Goal: Transaction & Acquisition: Purchase product/service

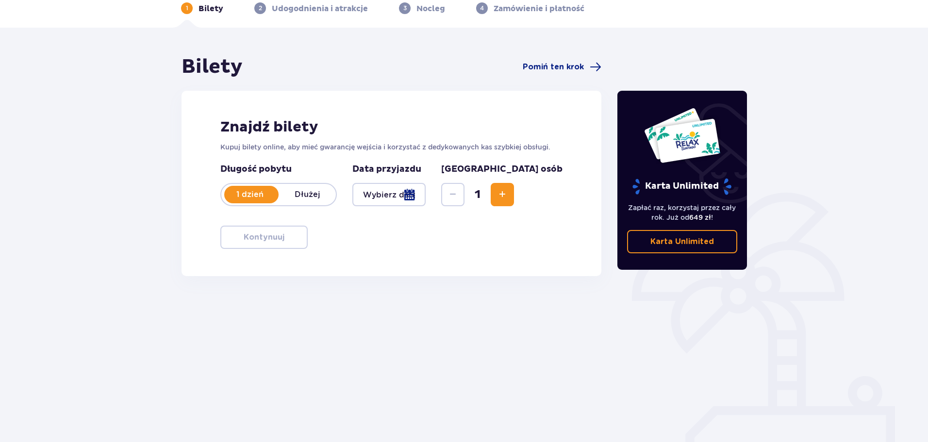
scroll to position [52, 0]
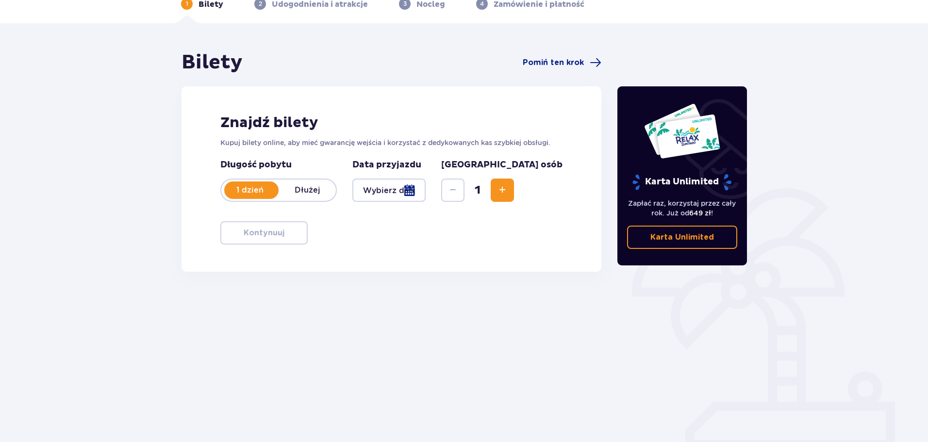
click at [392, 192] on div at bounding box center [389, 190] width 73 height 23
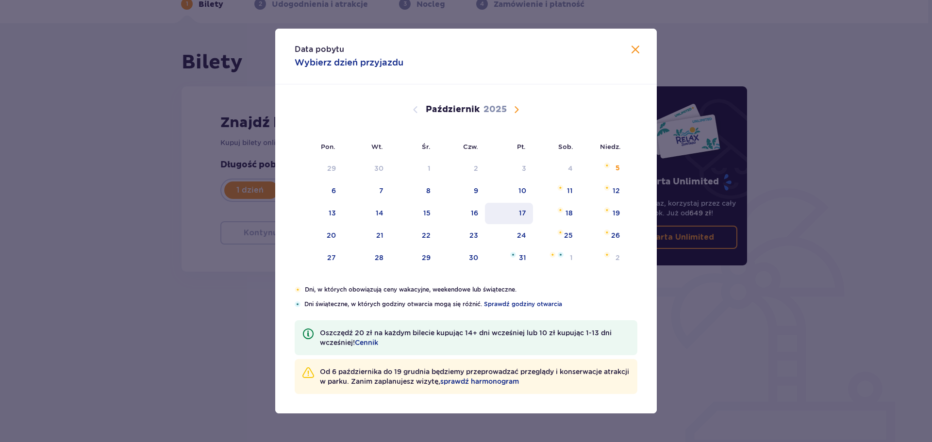
click at [524, 214] on div "17" at bounding box center [522, 213] width 7 height 10
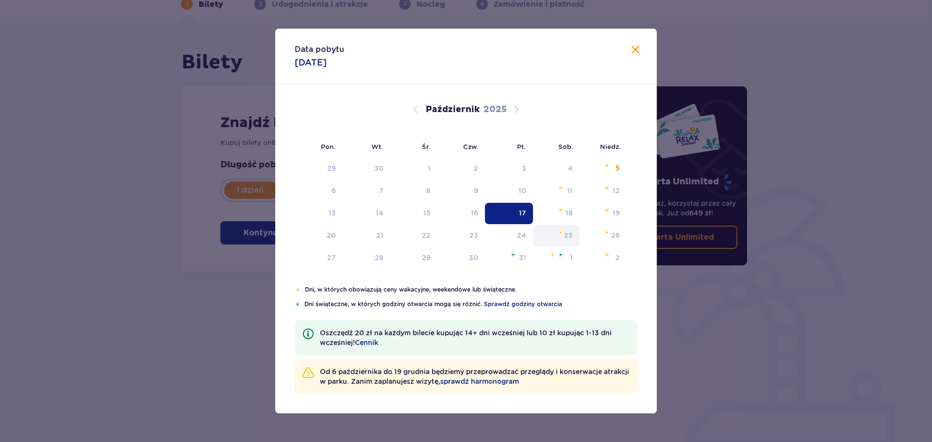
type input "17.10.25"
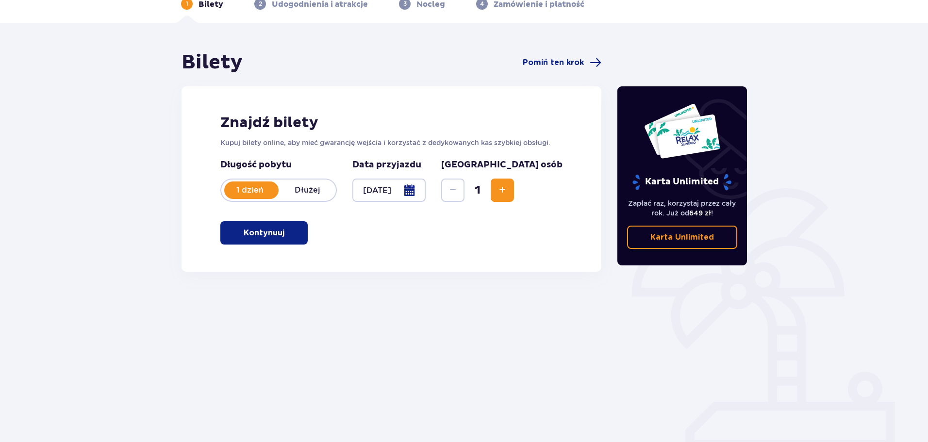
click at [277, 226] on button "Kontynuuj" at bounding box center [263, 232] width 87 height 23
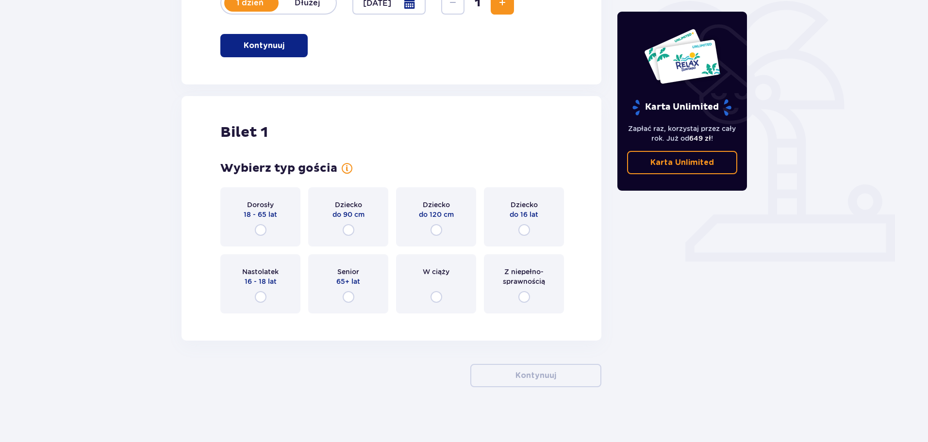
scroll to position [243, 0]
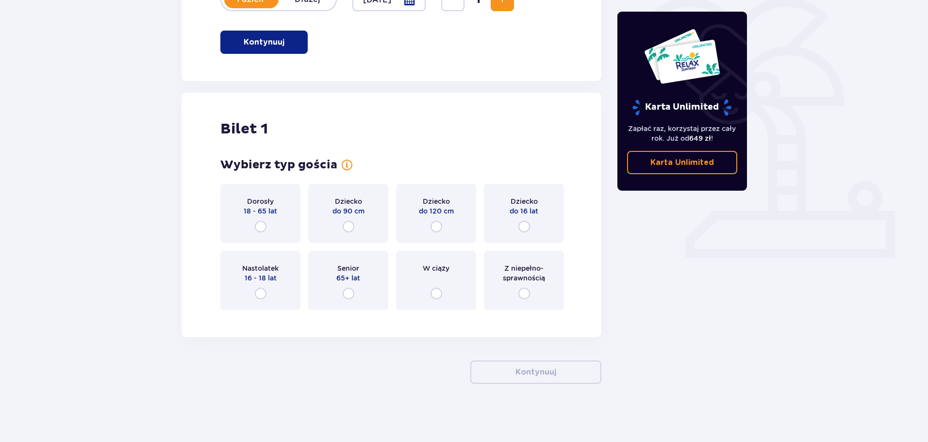
click at [255, 225] on input "radio" at bounding box center [261, 227] width 12 height 12
radio input "true"
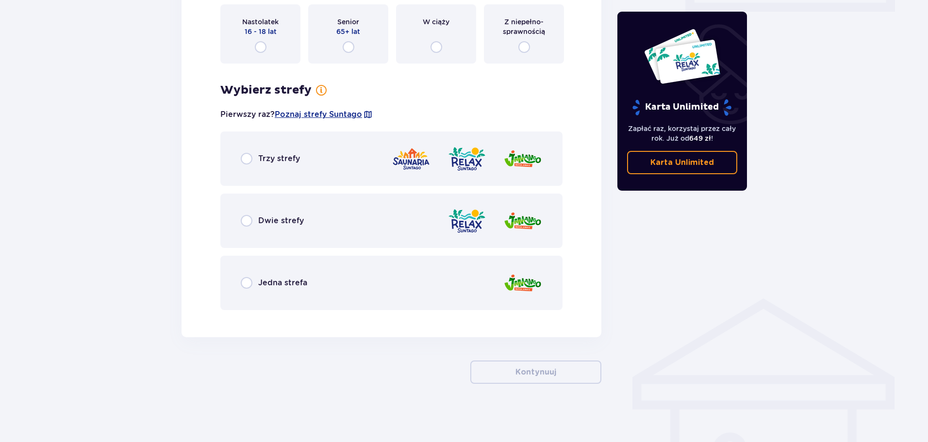
scroll to position [441, 0]
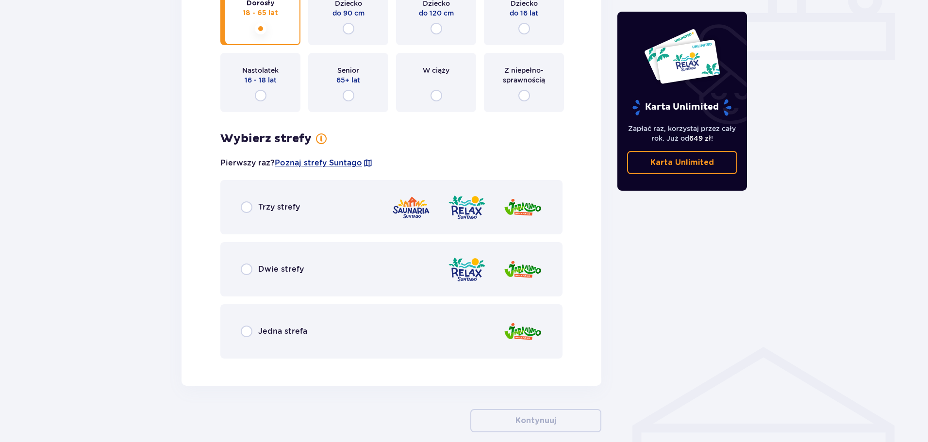
click at [256, 274] on div "Dwie strefy" at bounding box center [272, 270] width 63 height 12
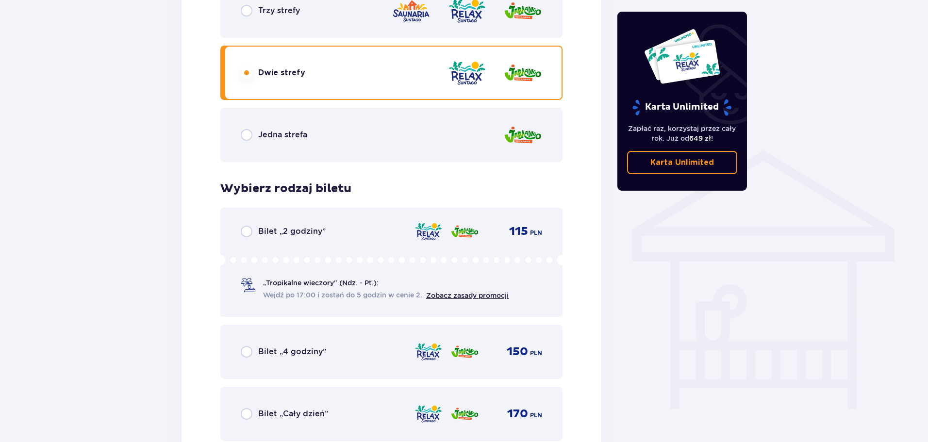
scroll to position [624, 0]
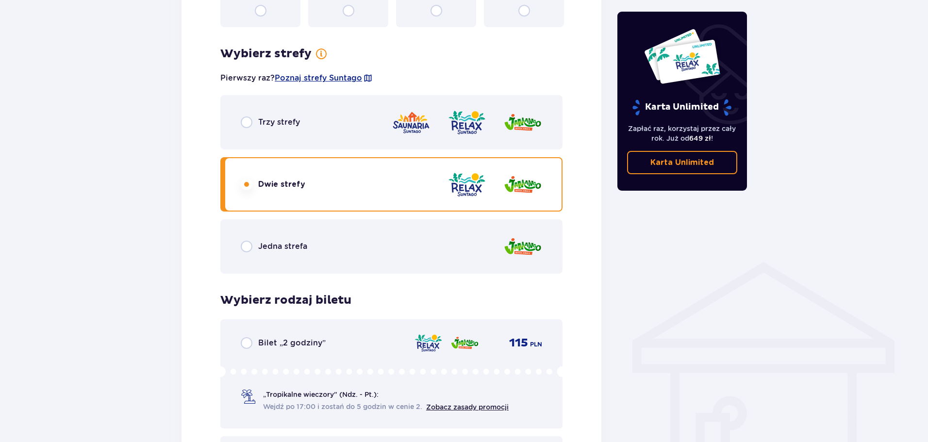
click at [262, 124] on span "Trzy strefy" at bounding box center [279, 122] width 42 height 11
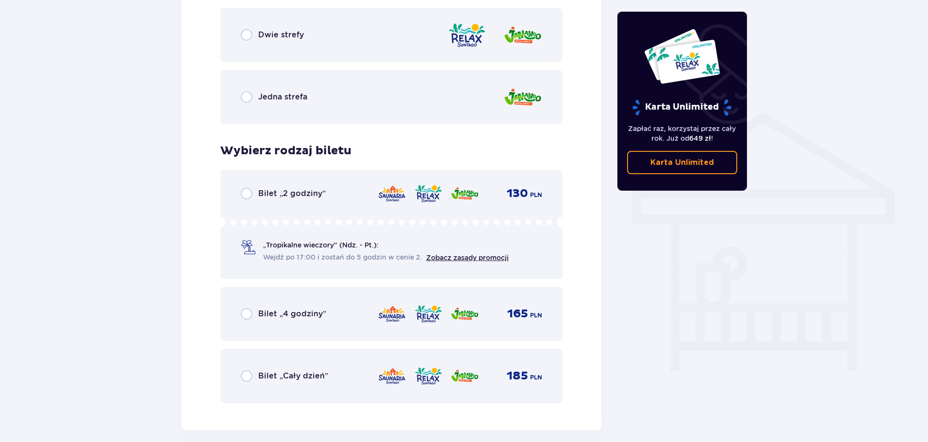
scroll to position [672, 0]
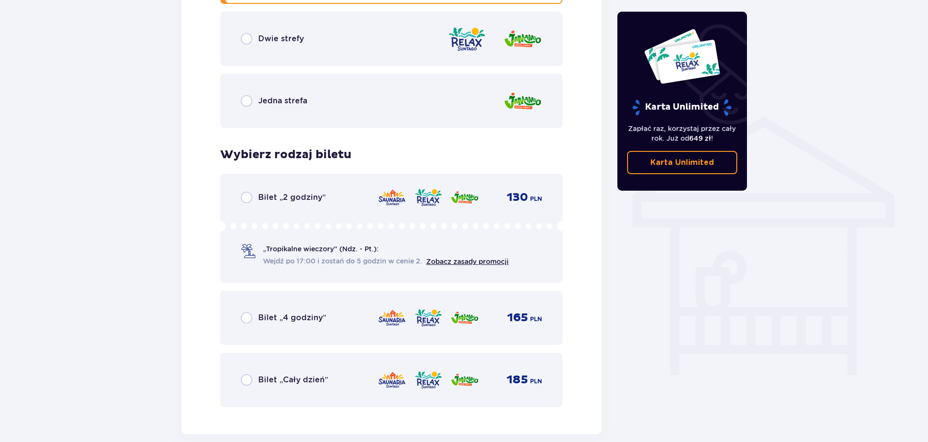
click at [263, 36] on span "Dwie strefy" at bounding box center [281, 39] width 46 height 11
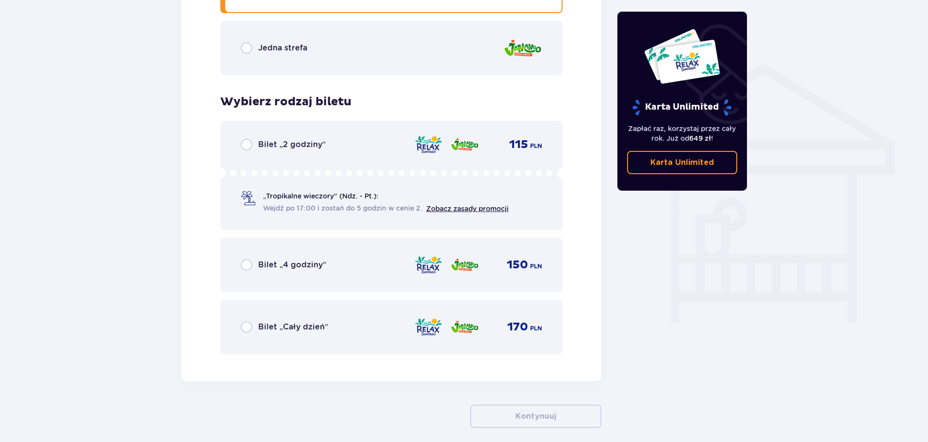
scroll to position [769, 0]
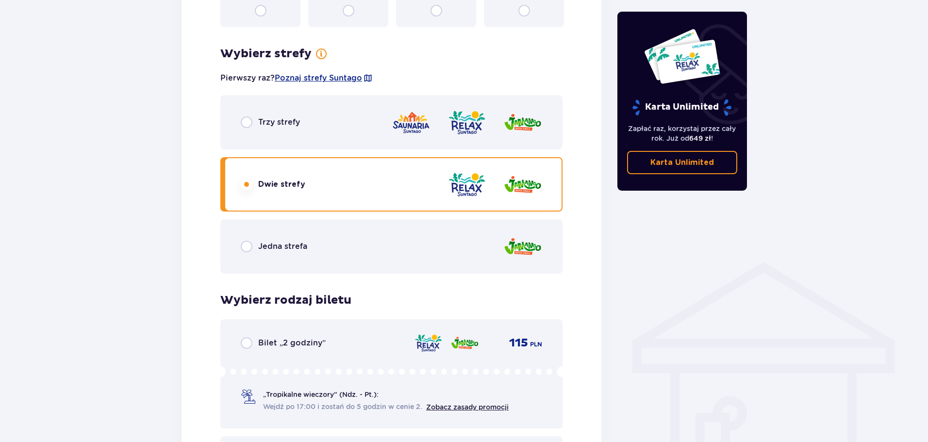
click at [297, 116] on div "Trzy strefy" at bounding box center [391, 122] width 342 height 54
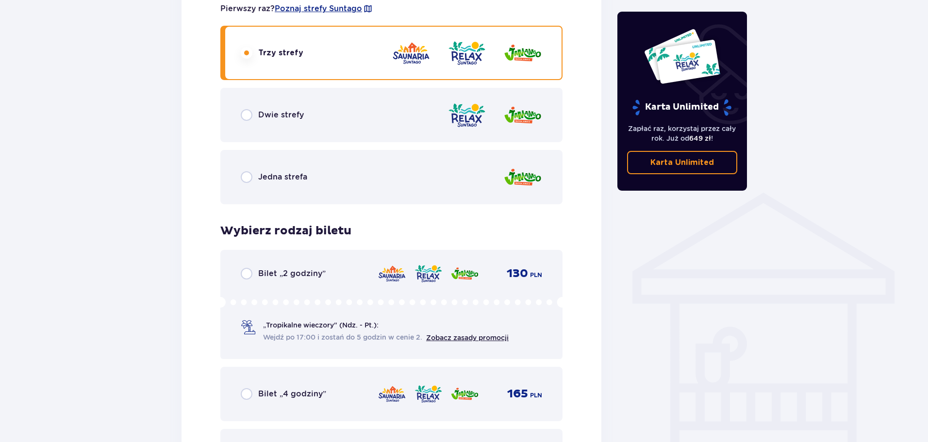
scroll to position [672, 0]
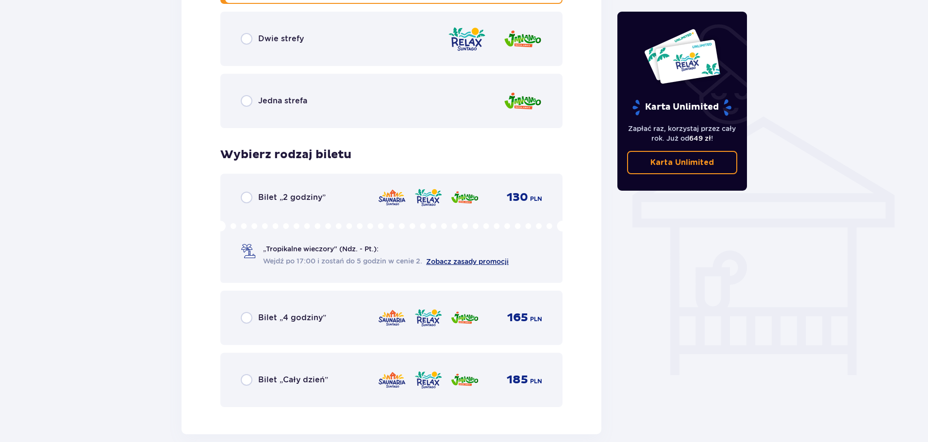
click at [448, 259] on link "Zobacz zasady promocji" at bounding box center [467, 262] width 83 height 8
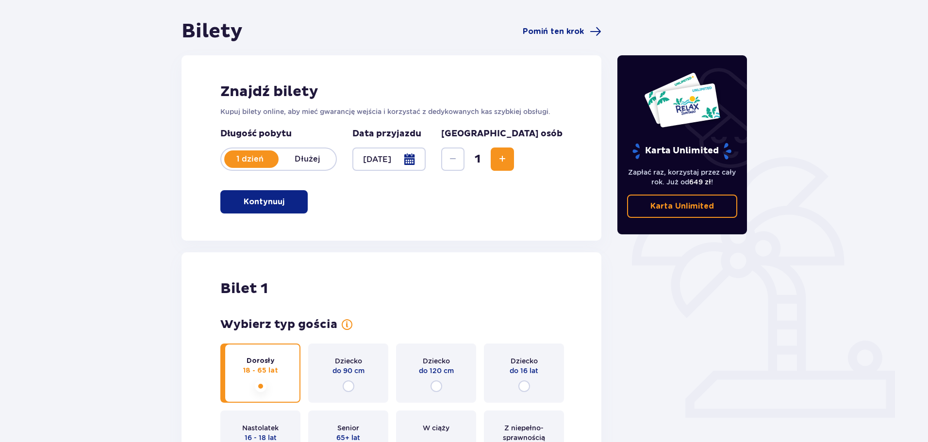
scroll to position [0, 0]
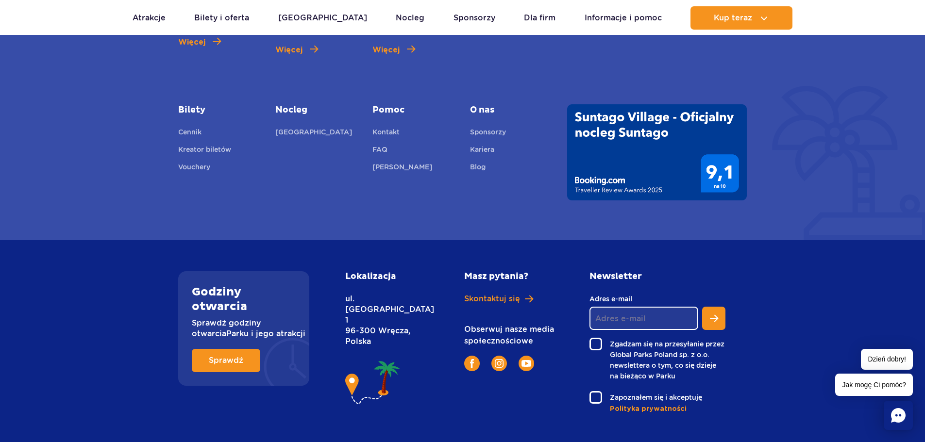
scroll to position [3632, 0]
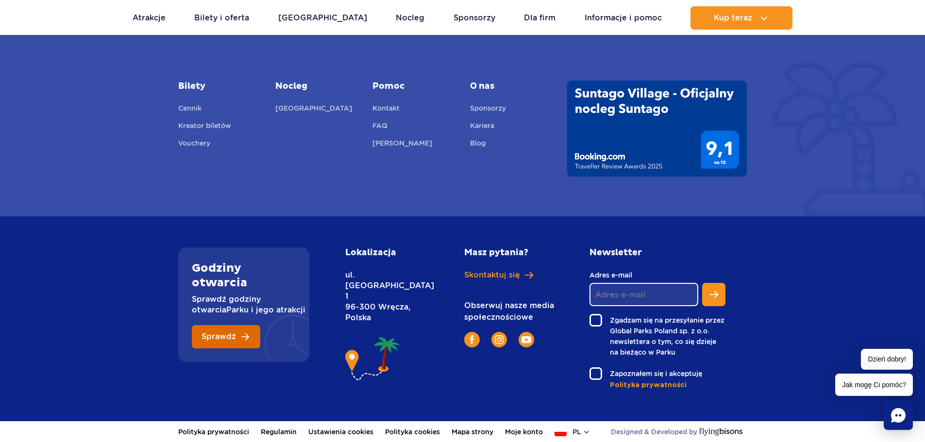
click at [238, 332] on link "Sprawdź" at bounding box center [226, 336] width 68 height 23
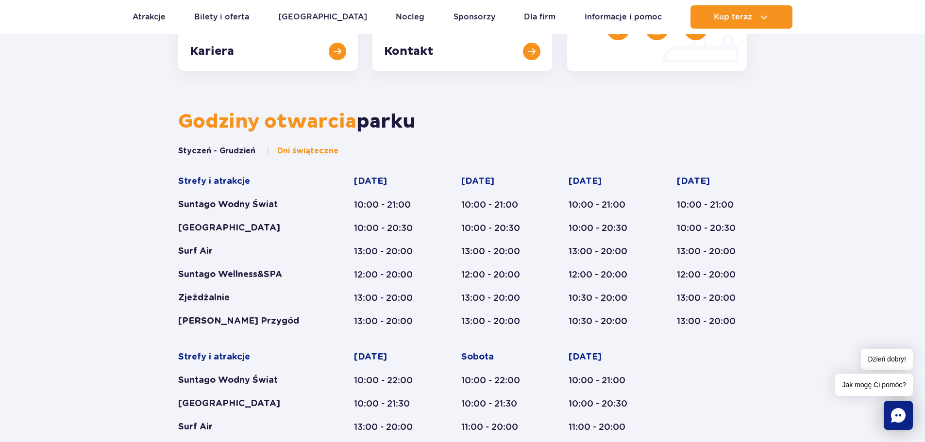
scroll to position [467, 0]
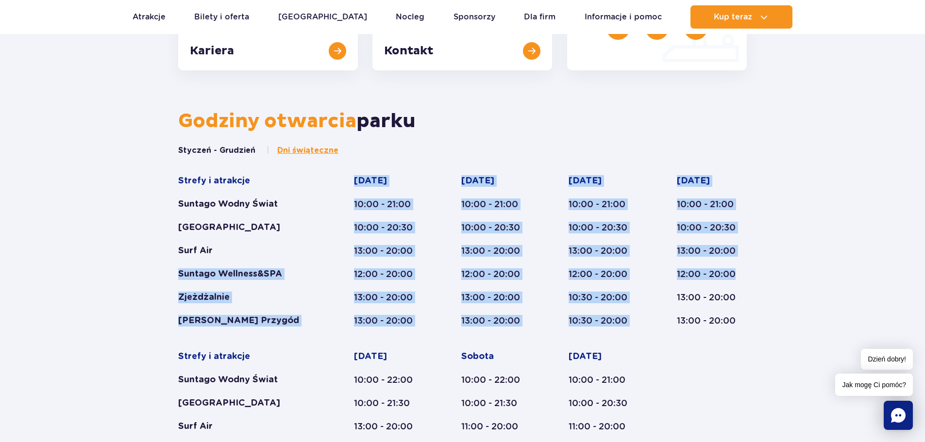
drag, startPoint x: 172, startPoint y: 278, endPoint x: 746, endPoint y: 276, distance: 574.0
click at [746, 276] on div "Styczeń - Grudzień Dni świąteczne Strefy i atrakcje Suntago Wodny Świat Crocodi…" at bounding box center [462, 336] width 583 height 382
click at [750, 276] on div "Styczeń - Grudzień Dni świąteczne Strefy i atrakcje Suntago Wodny Świat Crocodi…" at bounding box center [462, 336] width 583 height 382
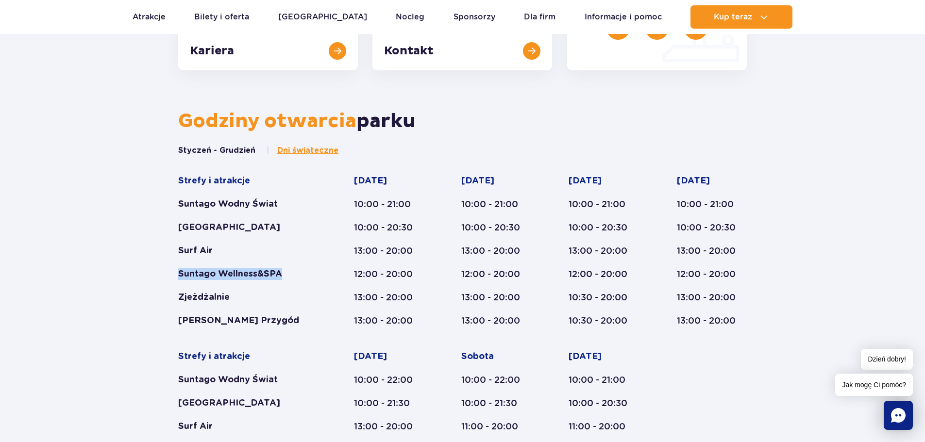
drag, startPoint x: 179, startPoint y: 271, endPoint x: 300, endPoint y: 273, distance: 120.9
click at [300, 273] on div "Suntago Wellness&SPA" at bounding box center [247, 275] width 138 height 12
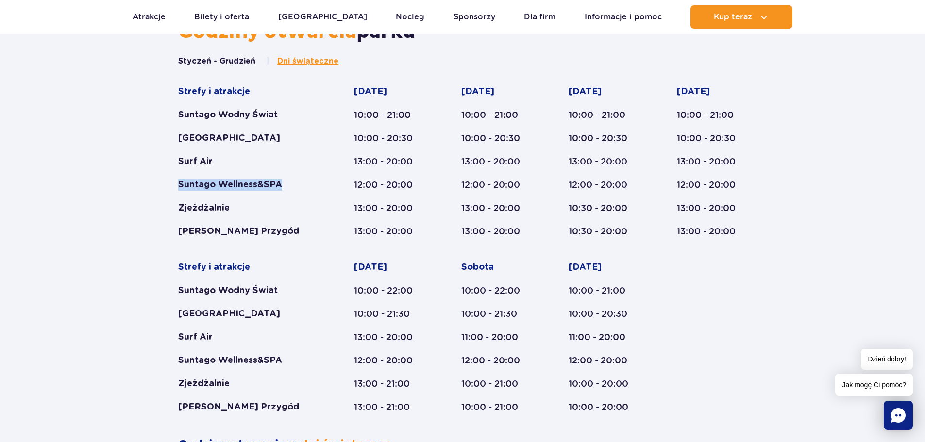
scroll to position [564, 0]
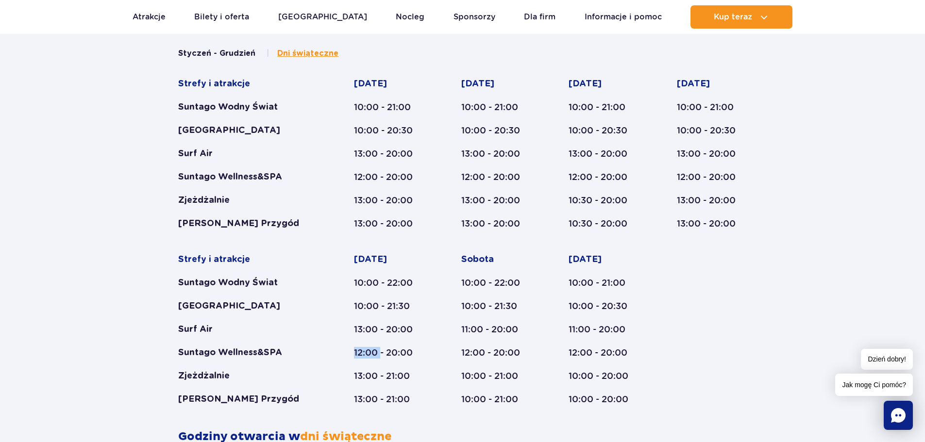
drag, startPoint x: 354, startPoint y: 354, endPoint x: 380, endPoint y: 353, distance: 25.8
click at [380, 353] on div "12:00 - 20:00" at bounding box center [389, 353] width 70 height 12
drag, startPoint x: 344, startPoint y: 373, endPoint x: 377, endPoint y: 373, distance: 33.0
click at [377, 373] on div "Strefy i atrakcje Suntago Wodny Świat Crocodile Island Surf Air Suntago Wellnes…" at bounding box center [462, 241] width 569 height 327
drag, startPoint x: 355, startPoint y: 400, endPoint x: 378, endPoint y: 399, distance: 23.3
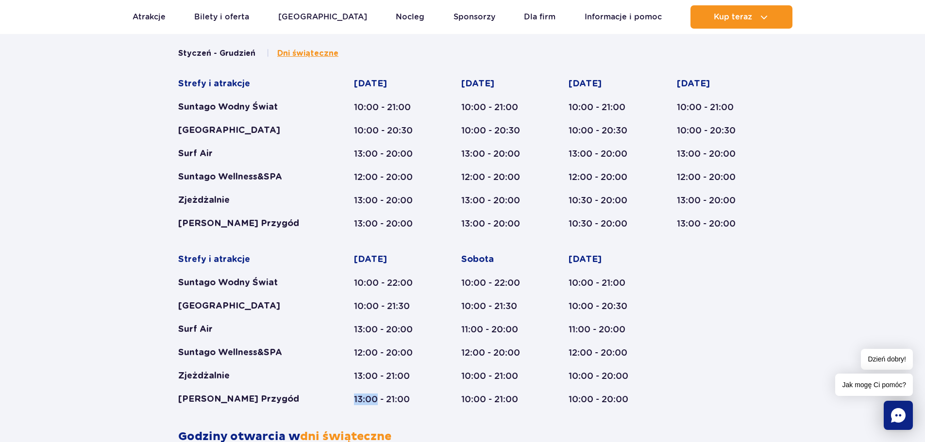
click at [378, 399] on div "13:00 - 21:00" at bounding box center [389, 400] width 70 height 12
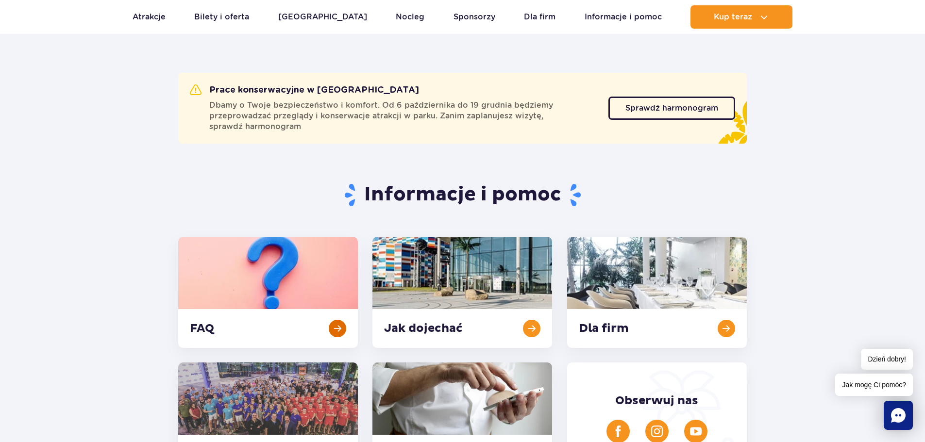
scroll to position [0, 0]
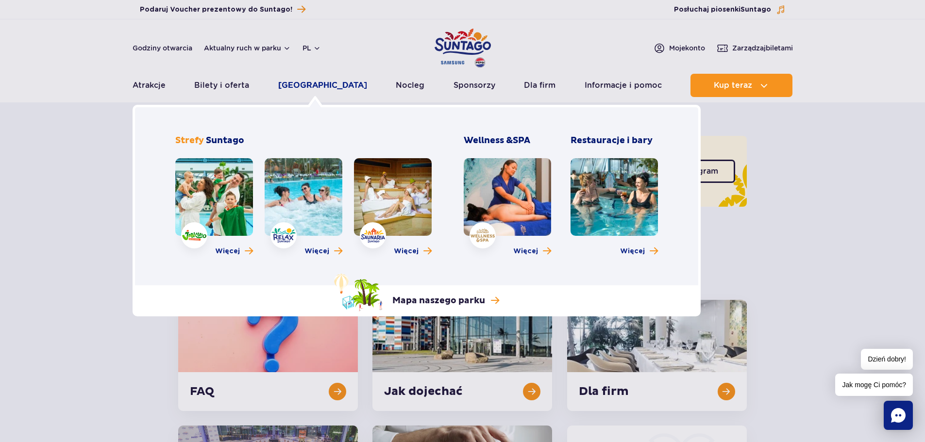
click at [322, 85] on link "[GEOGRAPHIC_DATA]" at bounding box center [322, 85] width 89 height 23
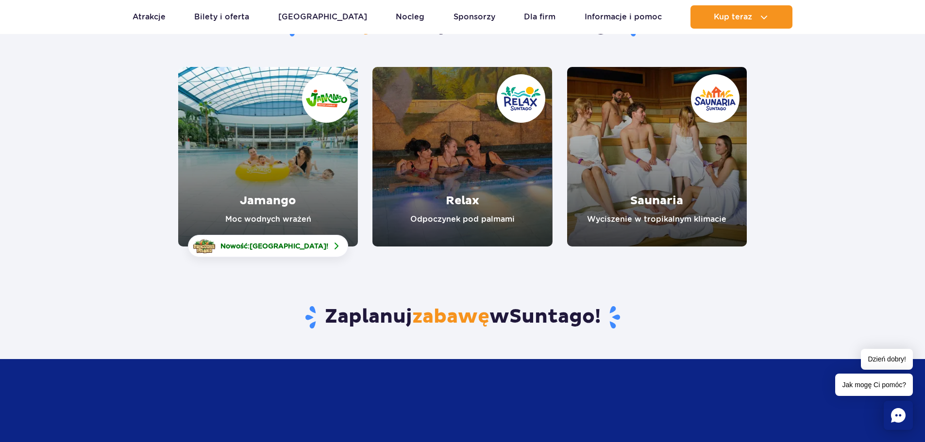
scroll to position [146, 0]
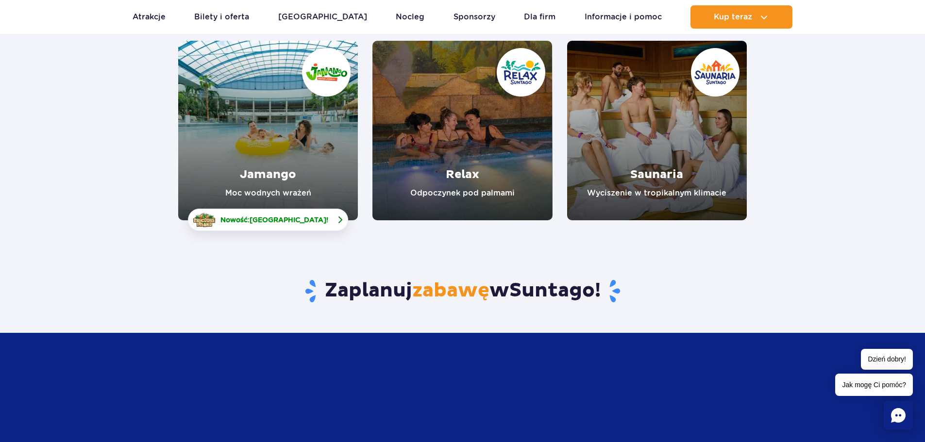
click at [319, 221] on span "Nowość: Crocodile Island !" at bounding box center [274, 220] width 108 height 10
click at [487, 172] on link "Relax" at bounding box center [462, 131] width 180 height 180
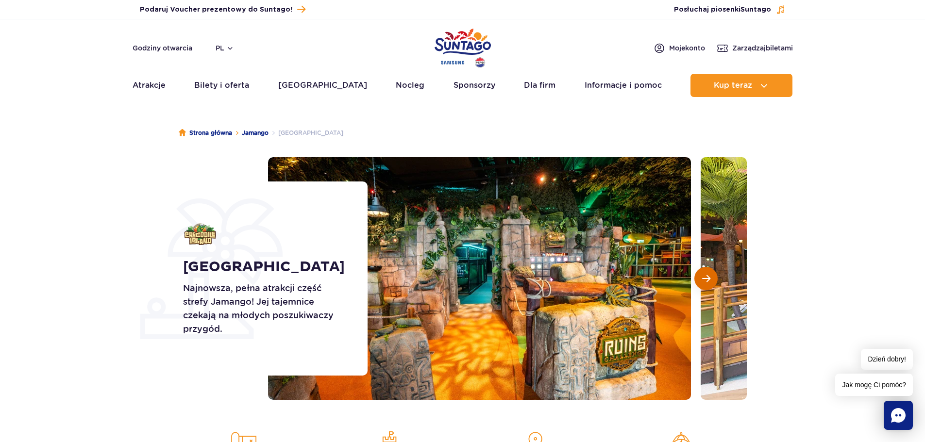
click at [711, 280] on button "Następny slajd" at bounding box center [705, 278] width 23 height 23
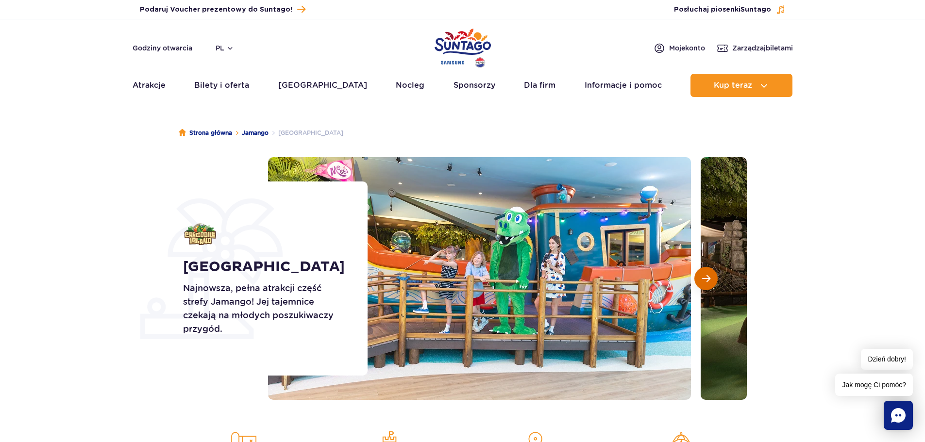
click at [711, 280] on button "Następny slajd" at bounding box center [705, 278] width 23 height 23
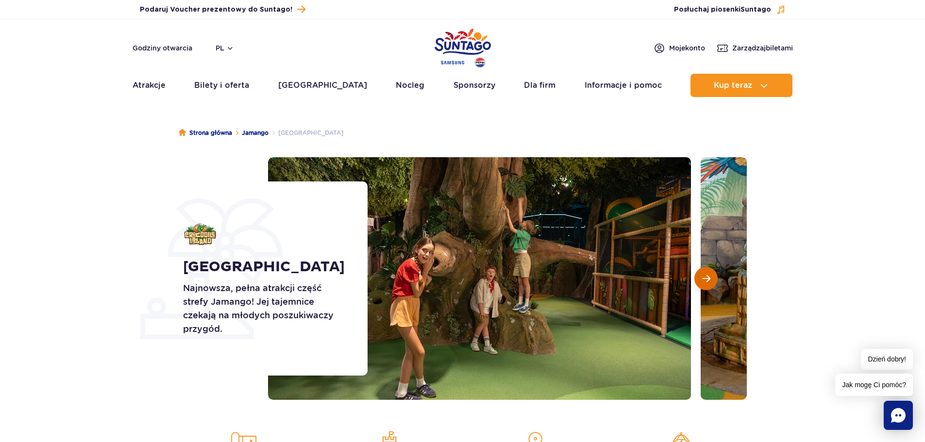
click at [711, 280] on button "Następny slajd" at bounding box center [705, 278] width 23 height 23
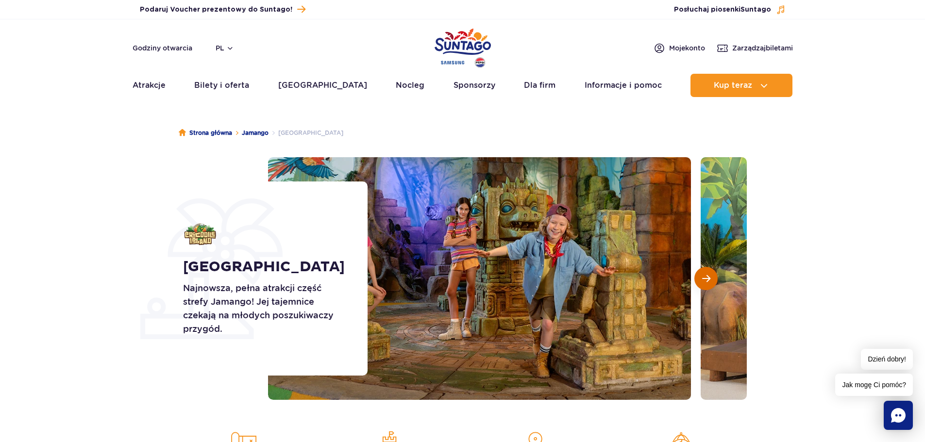
click at [711, 280] on button "Następny slajd" at bounding box center [705, 278] width 23 height 23
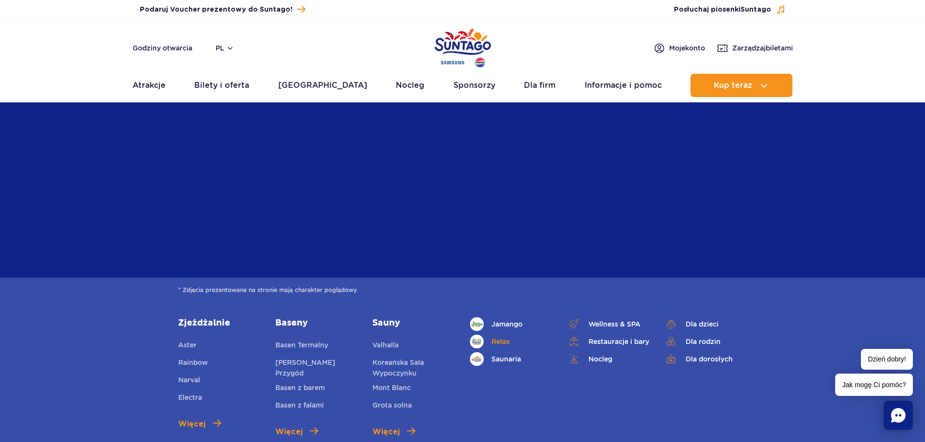
scroll to position [2331, 0]
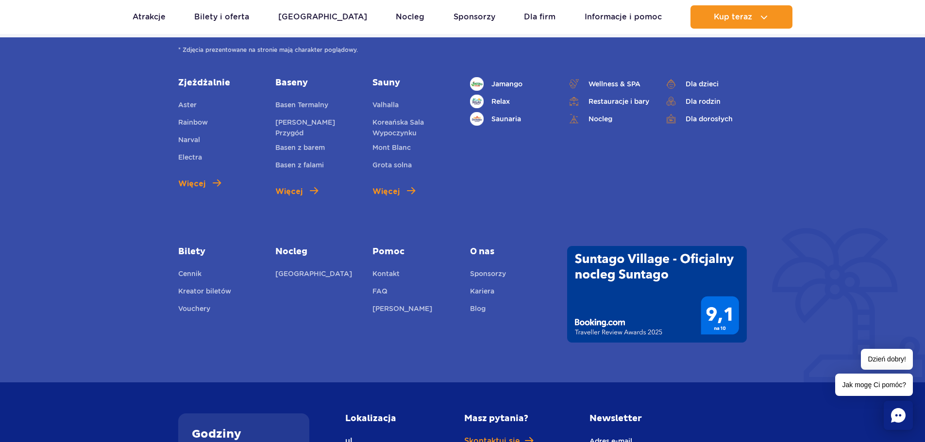
scroll to position [2428, 0]
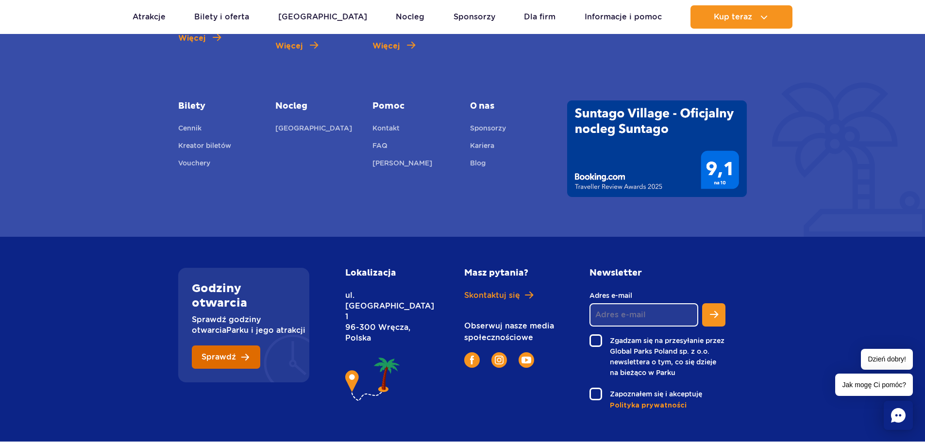
click at [248, 346] on link "Sprawdź" at bounding box center [226, 357] width 68 height 23
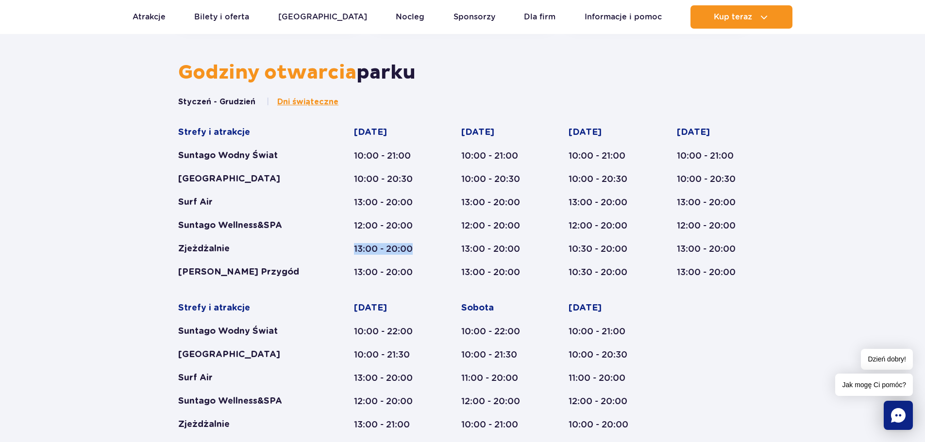
drag, startPoint x: 353, startPoint y: 251, endPoint x: 424, endPoint y: 257, distance: 71.2
click at [424, 257] on div "Strefy i atrakcje Suntago Wodny Świat Crocodile Island Surf Air Suntago Wellnes…" at bounding box center [462, 290] width 569 height 327
click at [891, 406] on rect "Chat" at bounding box center [898, 415] width 29 height 29
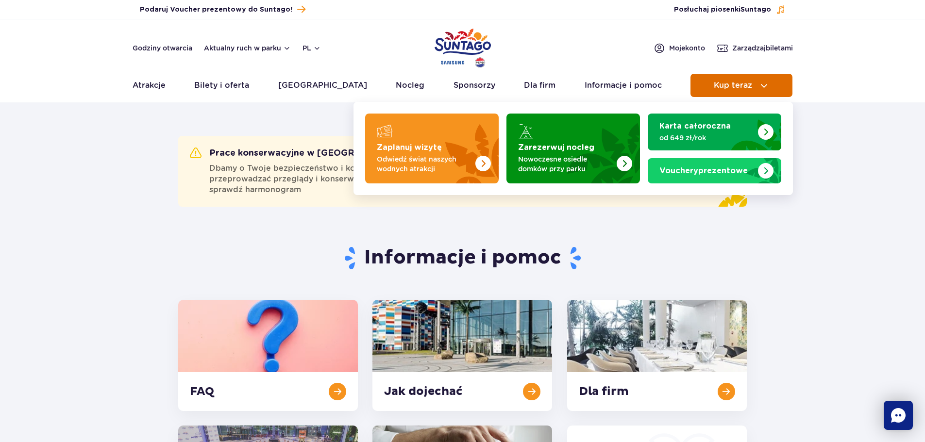
click at [727, 86] on span "Kup teraz" at bounding box center [733, 85] width 38 height 9
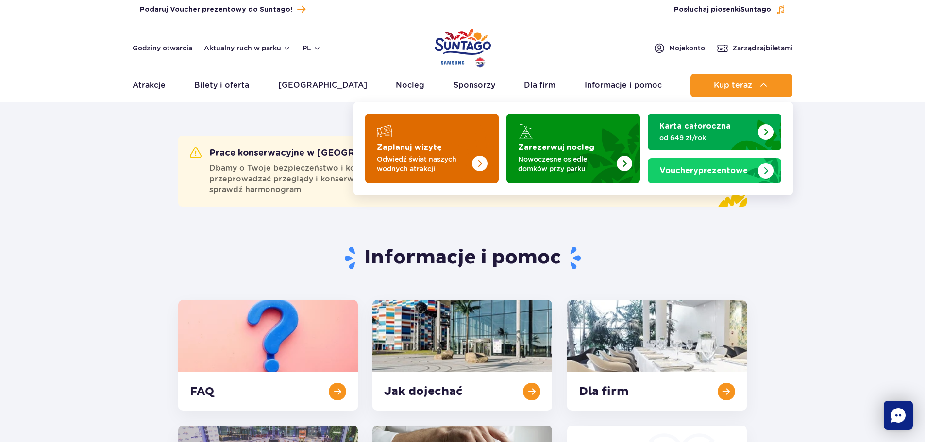
click at [439, 152] on img "Zaplanuj wizytę" at bounding box center [460, 146] width 77 height 76
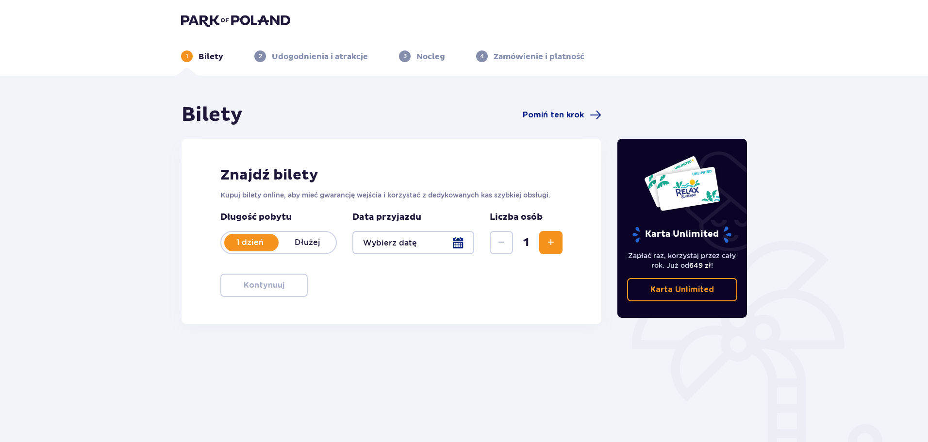
click at [461, 247] on div at bounding box center [414, 242] width 122 height 23
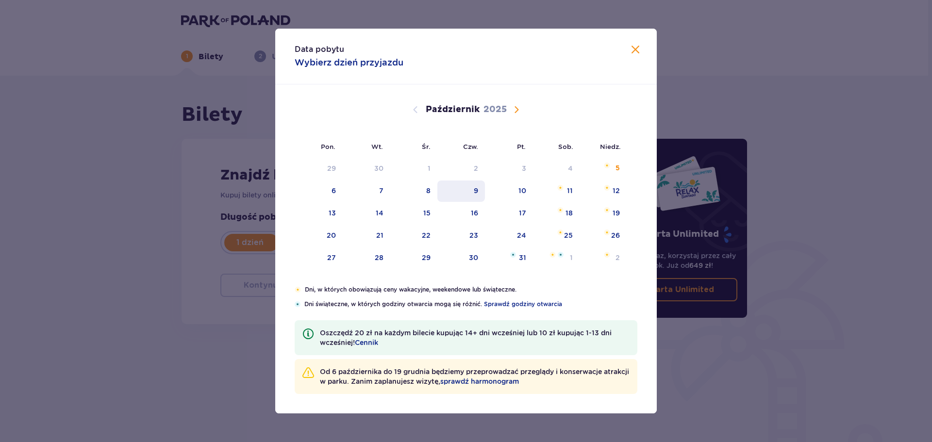
click at [473, 188] on div "9" at bounding box center [462, 191] width 48 height 21
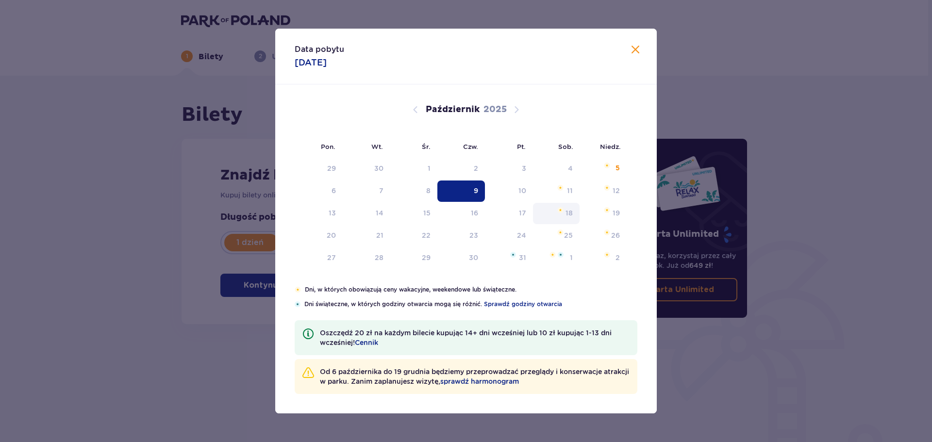
type input "[DATE]"
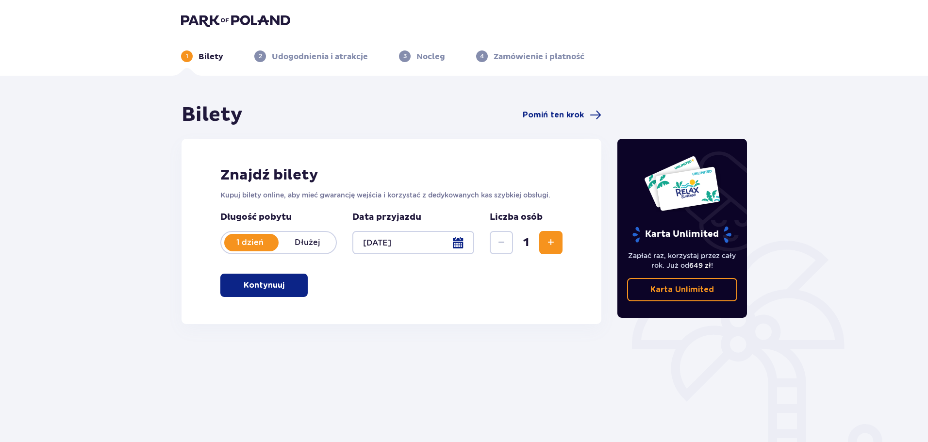
click at [555, 238] on span "Zwiększ" at bounding box center [551, 243] width 12 height 12
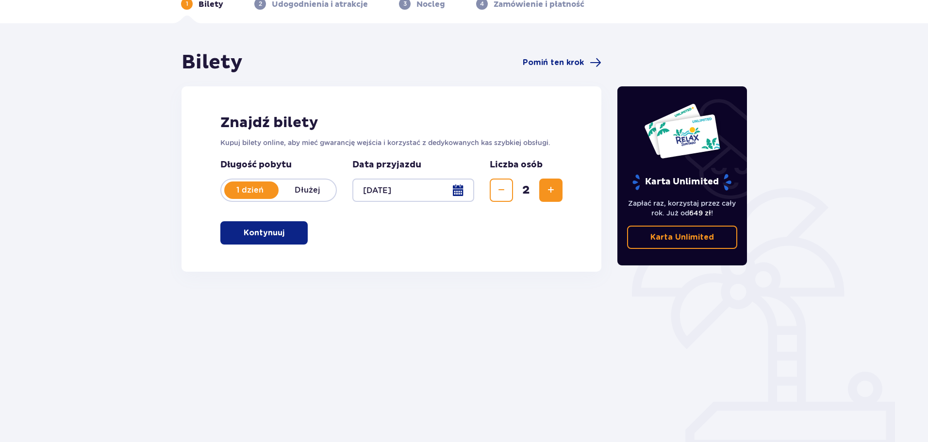
click at [254, 235] on p "Kontynuuj" at bounding box center [264, 233] width 41 height 11
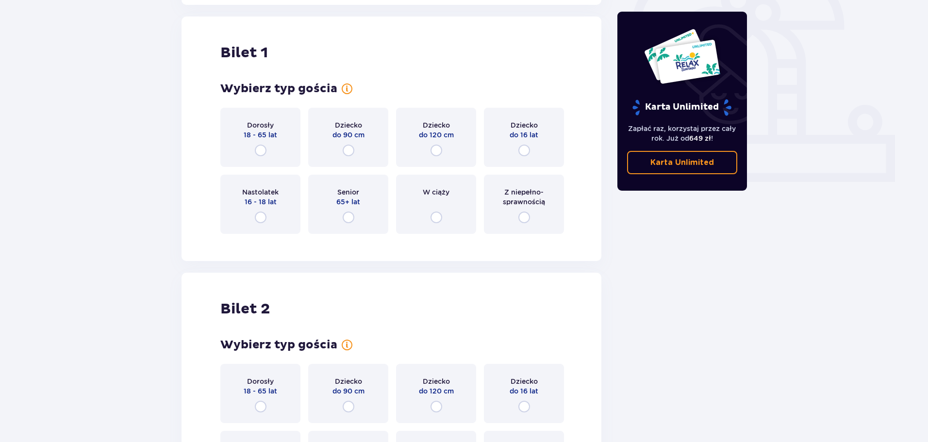
scroll to position [324, 0]
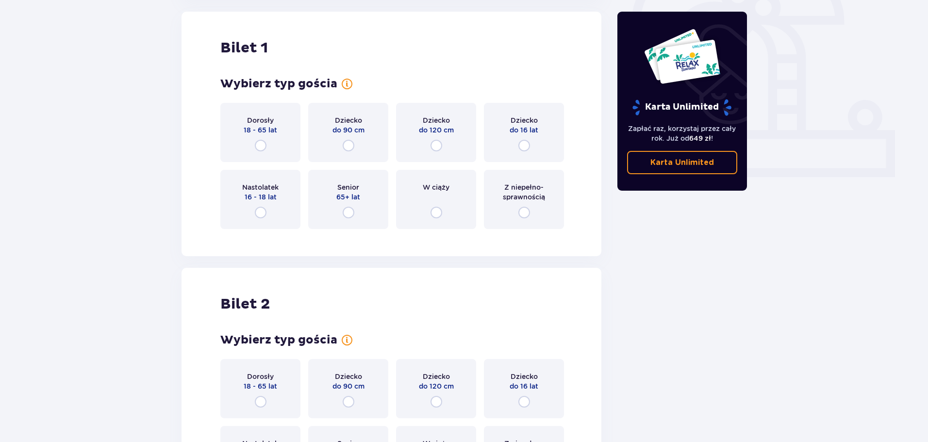
click at [256, 129] on span "18 - 65 lat" at bounding box center [261, 130] width 34 height 10
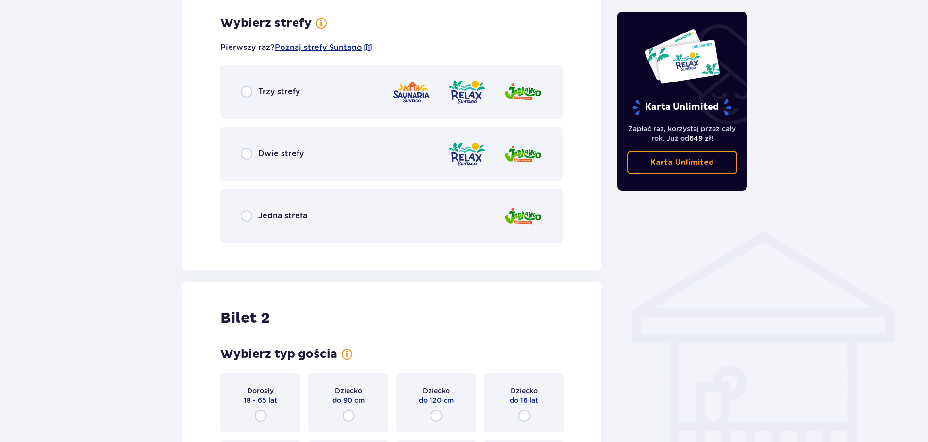
scroll to position [561, 0]
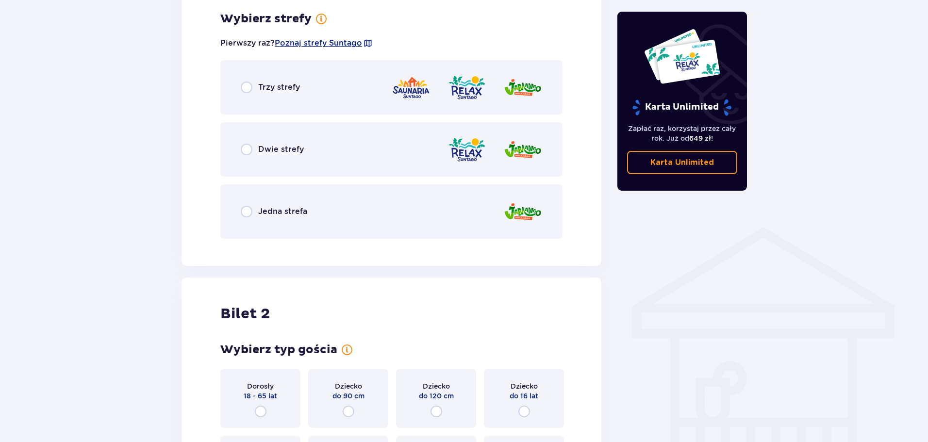
click at [281, 93] on div "Trzy strefy" at bounding box center [270, 88] width 59 height 12
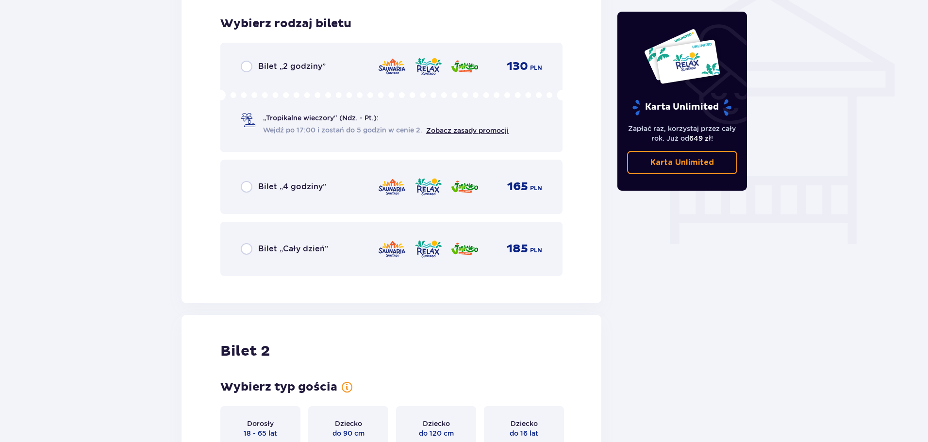
scroll to position [808, 0]
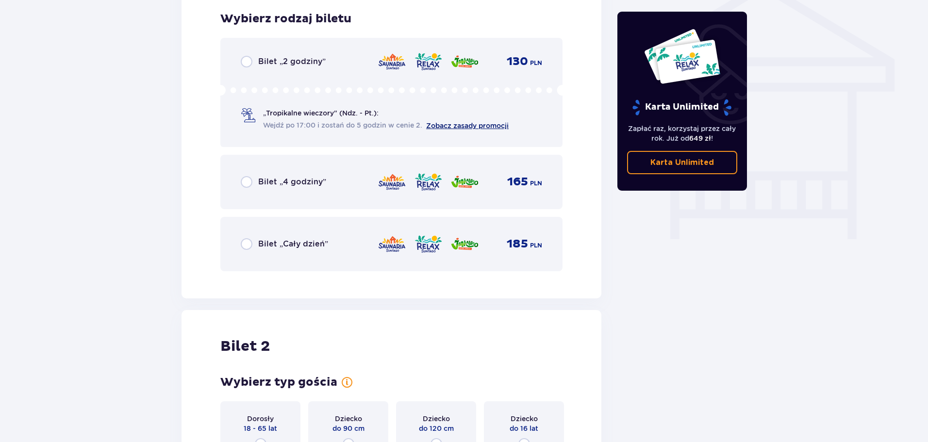
click at [442, 124] on link "Zobacz zasady promocji" at bounding box center [467, 126] width 83 height 8
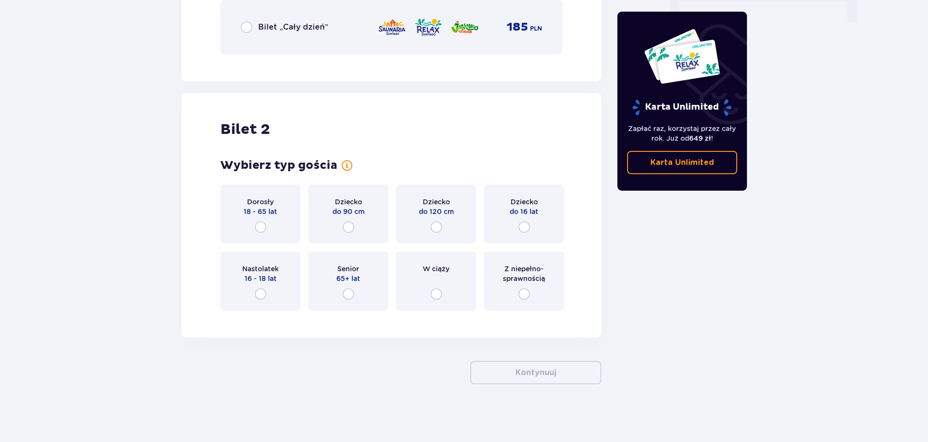
scroll to position [1026, 0]
click at [251, 210] on span "18 - 65 lat" at bounding box center [261, 211] width 34 height 10
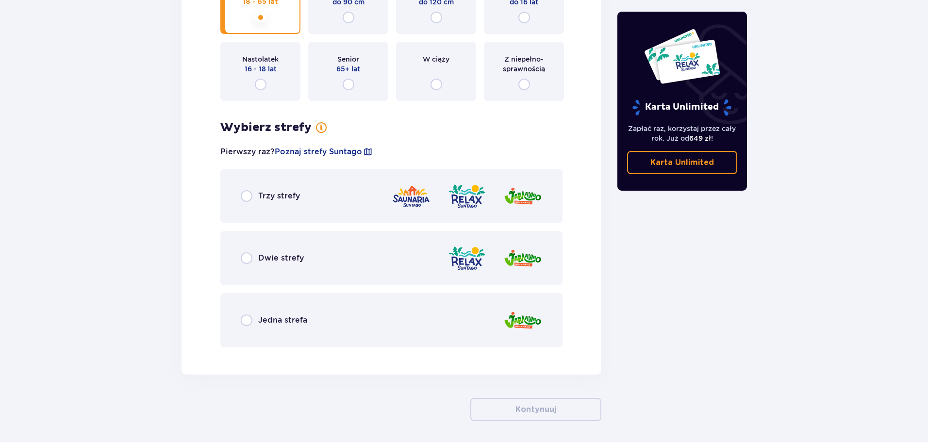
scroll to position [1272, 0]
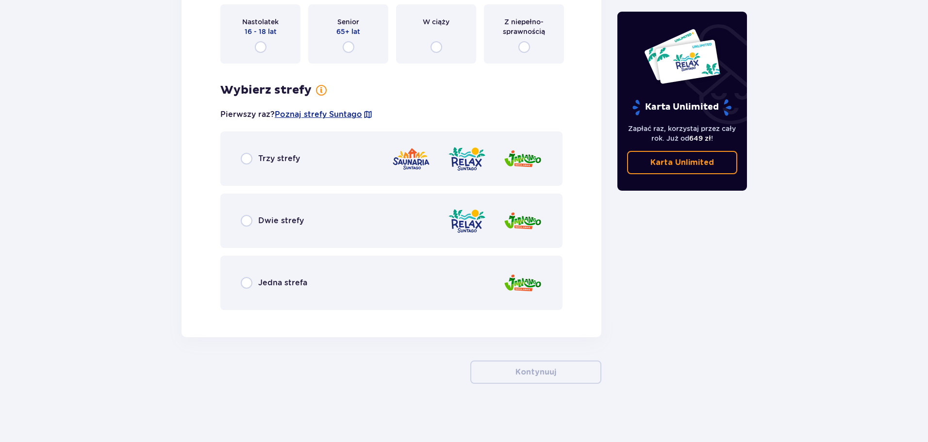
click at [259, 164] on span "Trzy strefy" at bounding box center [279, 158] width 42 height 11
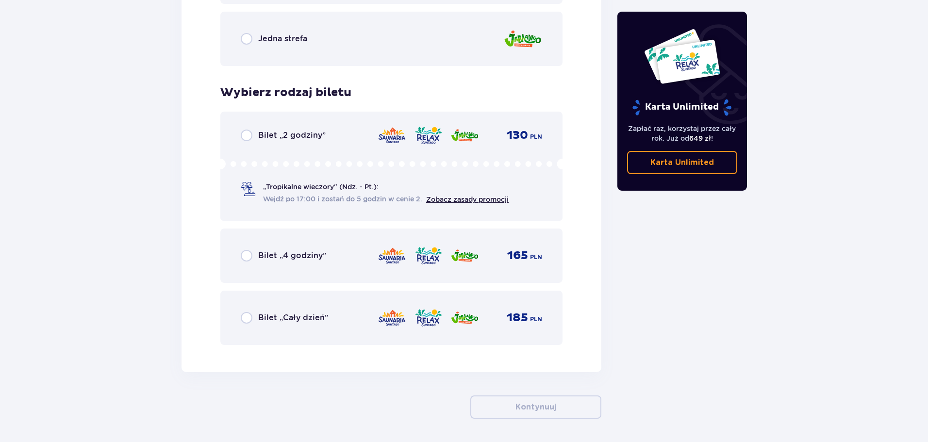
scroll to position [1552, 0]
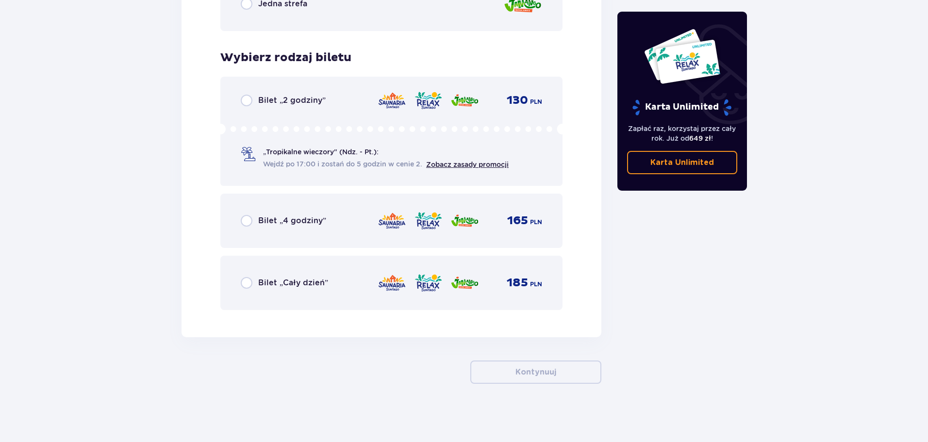
click at [332, 221] on div "Bilet „4 godziny” 165 PLN" at bounding box center [392, 221] width 302 height 20
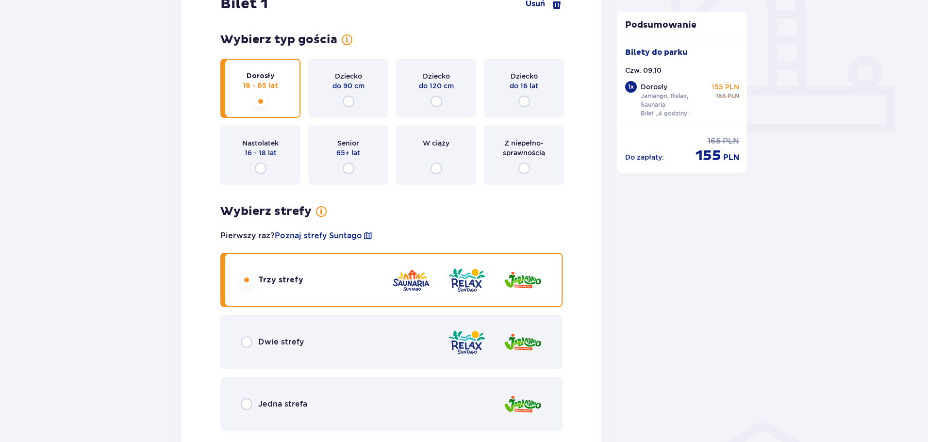
scroll to position [459, 0]
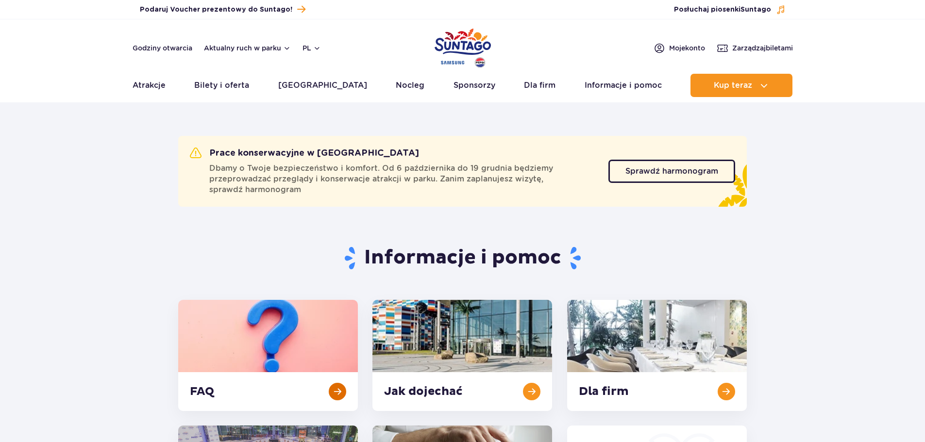
click at [261, 343] on link at bounding box center [268, 355] width 180 height 111
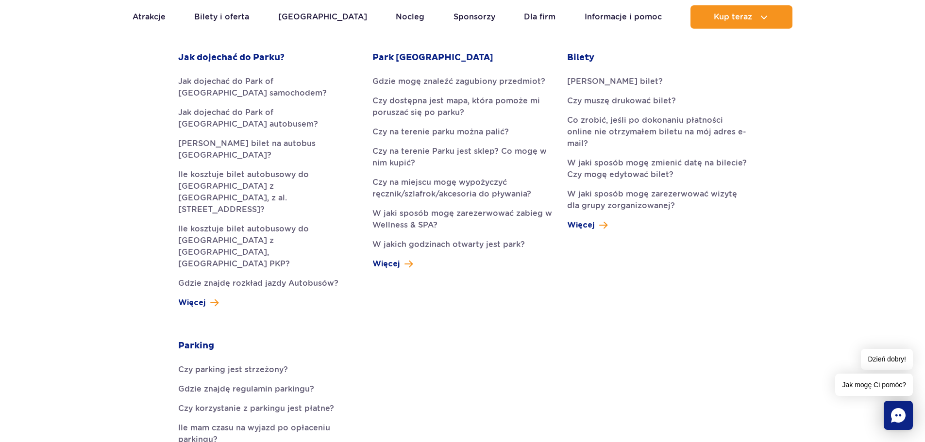
scroll to position [291, 0]
click at [895, 412] on icon "Chat" at bounding box center [898, 415] width 15 height 15
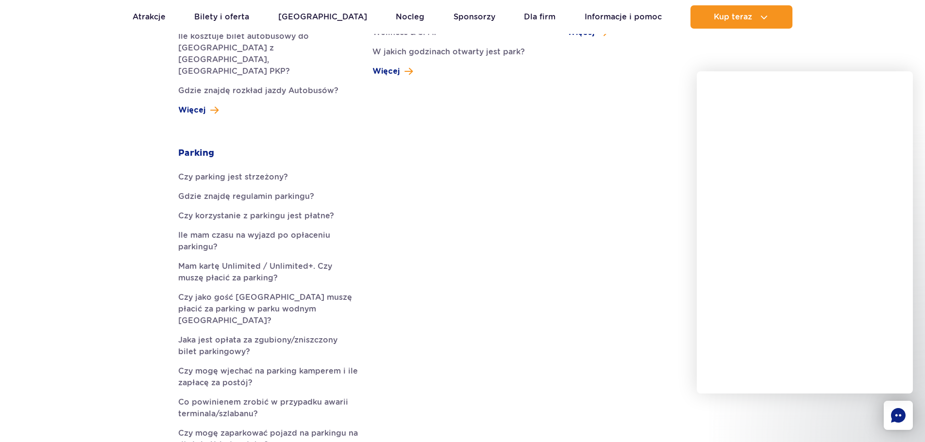
scroll to position [486, 0]
